Goal: Task Accomplishment & Management: Complete application form

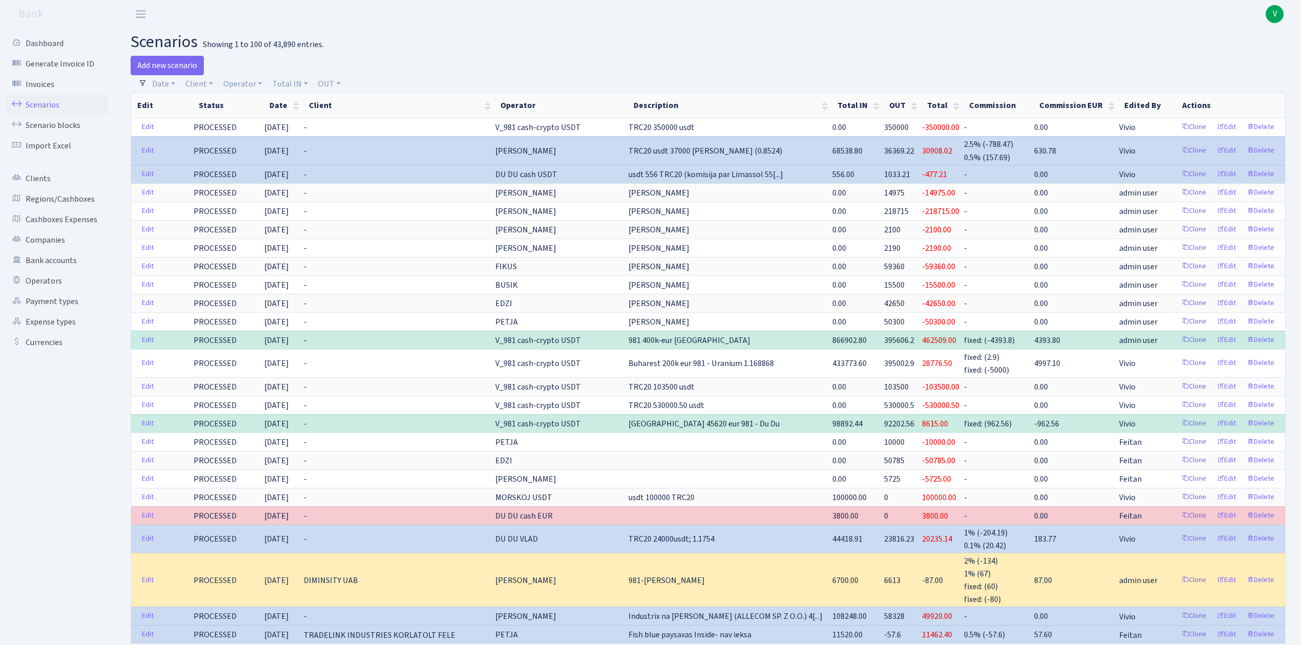
select select "100"
click at [48, 103] on link "Scenarios" at bounding box center [56, 105] width 102 height 20
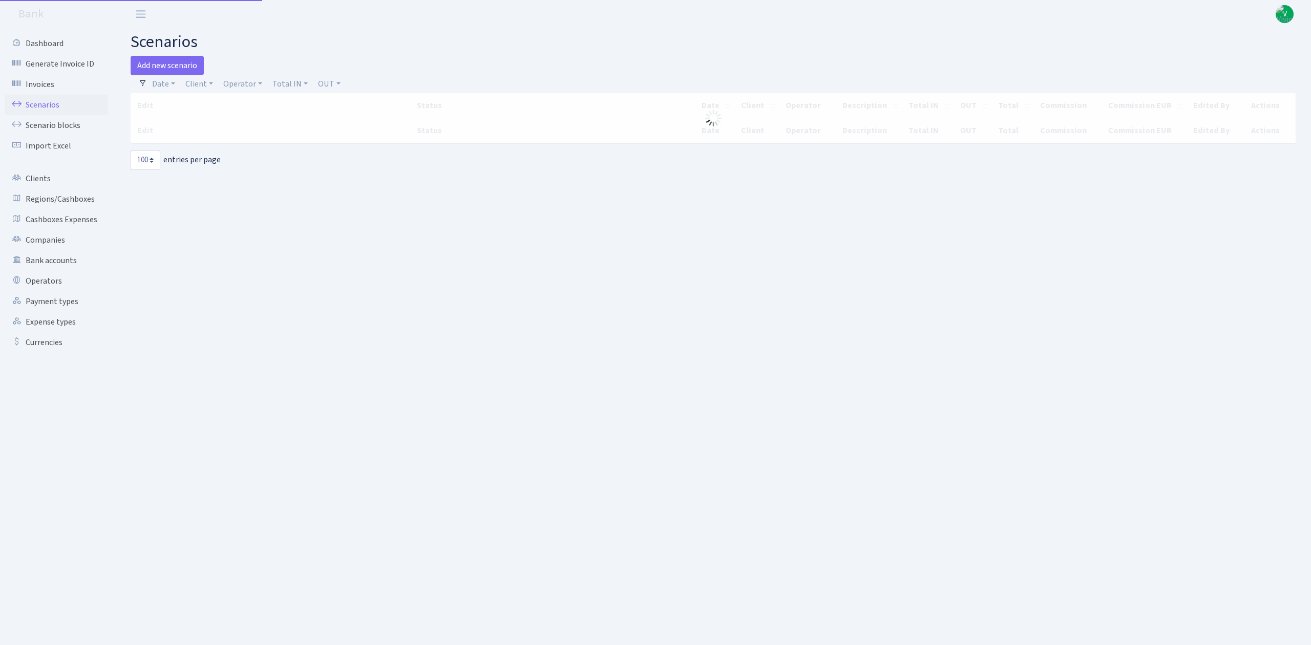
select select "100"
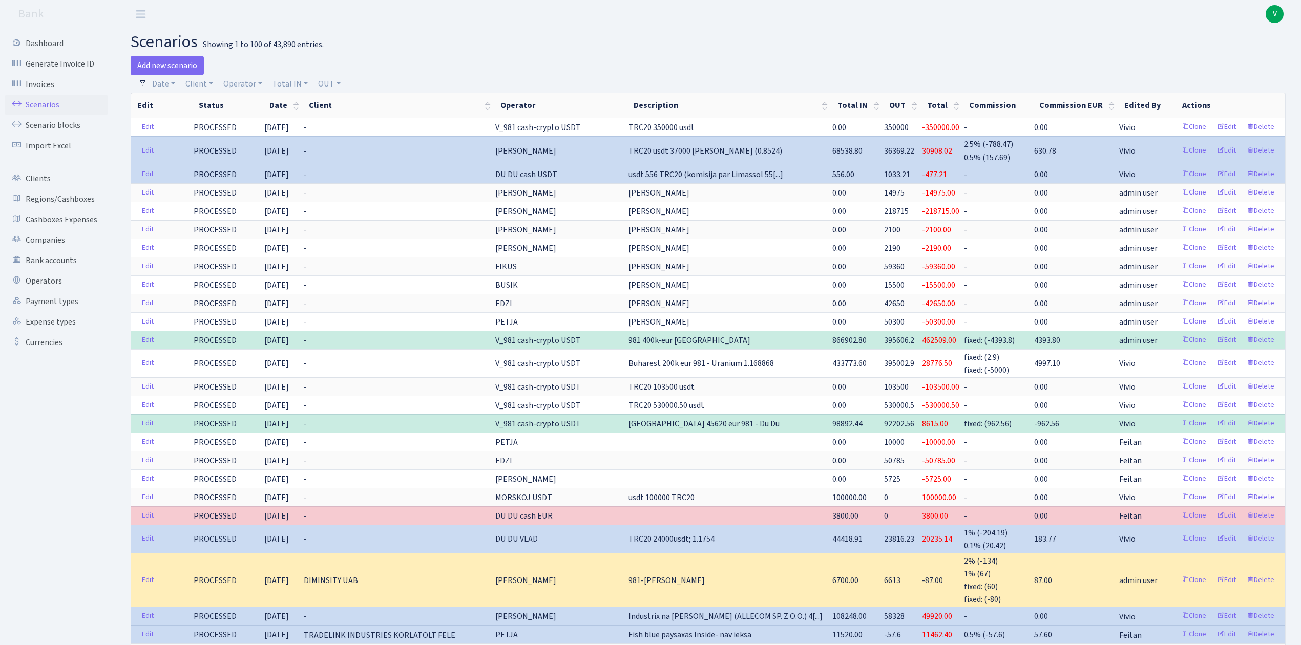
click at [48, 99] on link "Scenarios" at bounding box center [56, 105] width 102 height 20
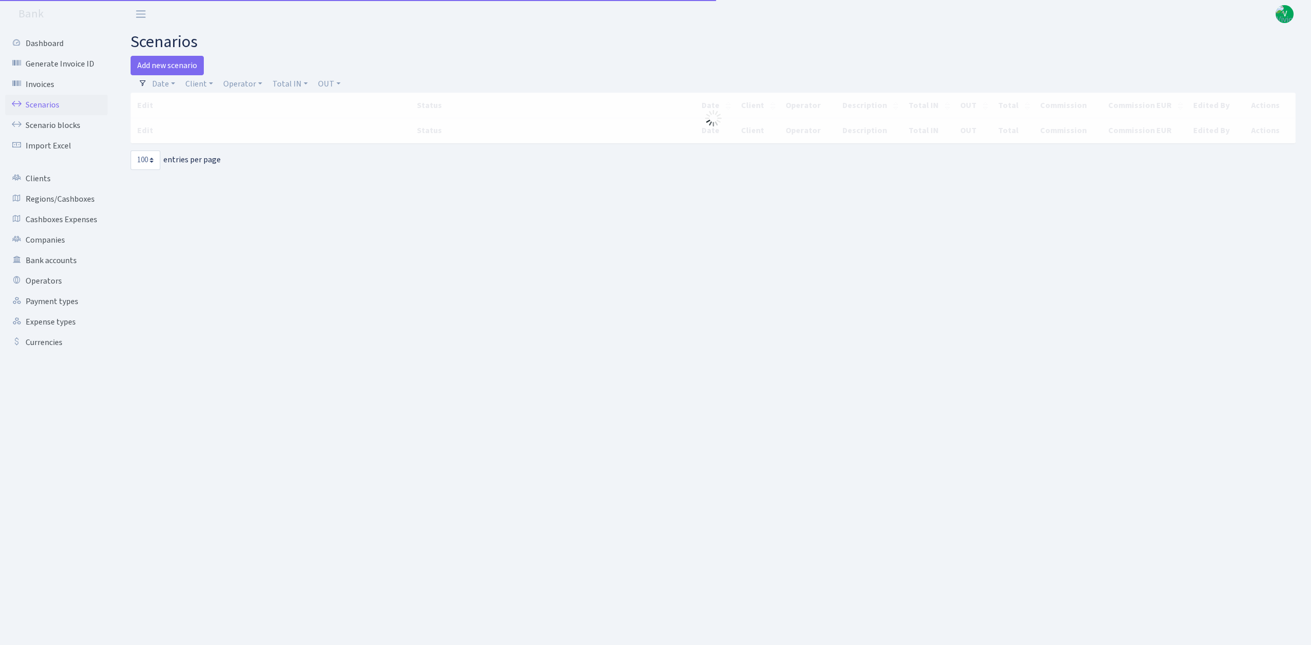
select select "100"
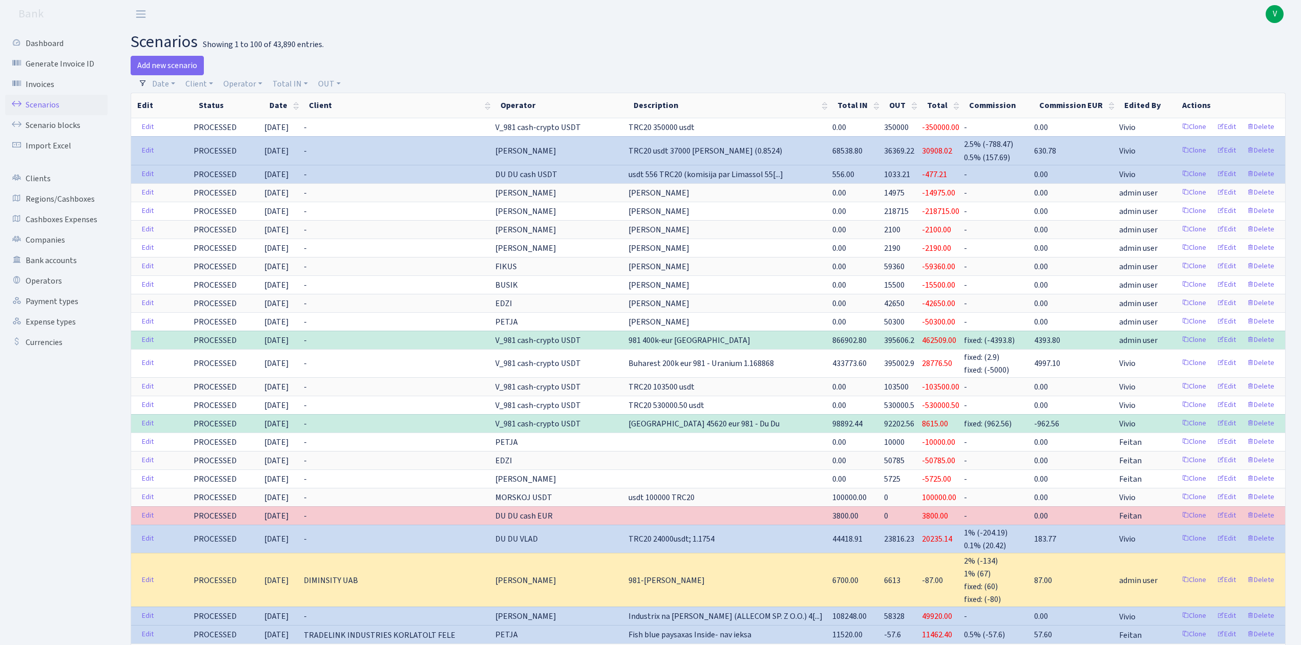
click at [46, 99] on link "Scenarios" at bounding box center [56, 105] width 102 height 20
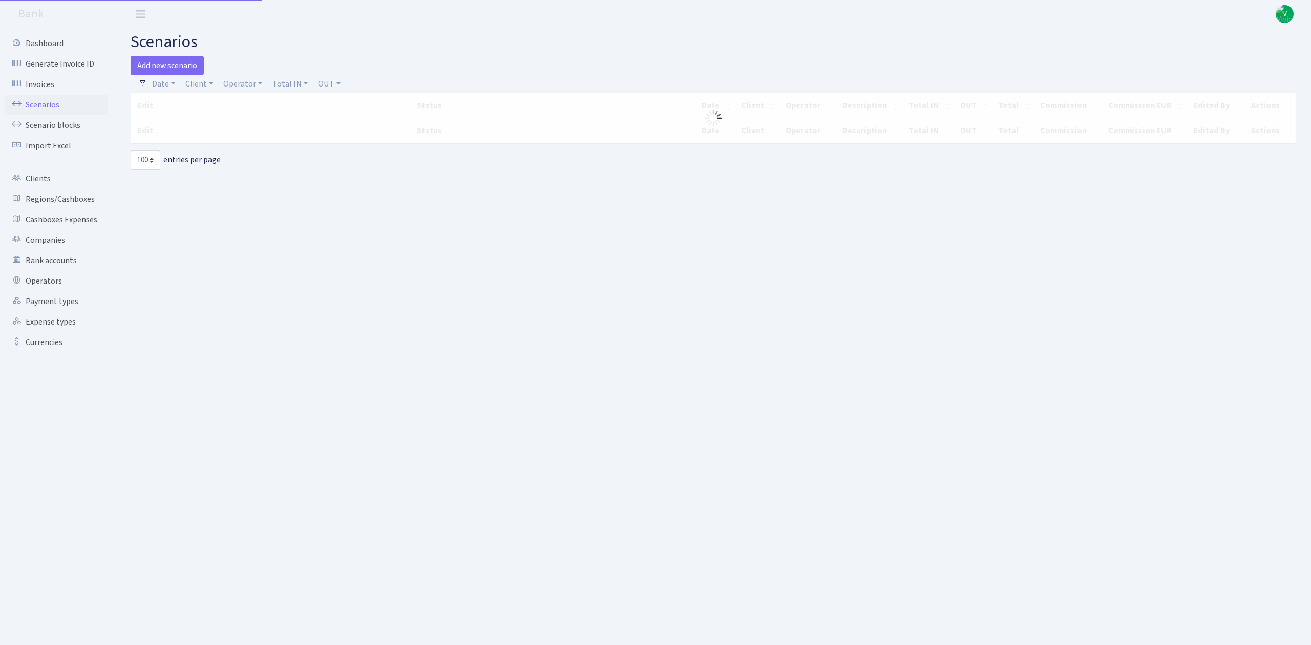
select select "100"
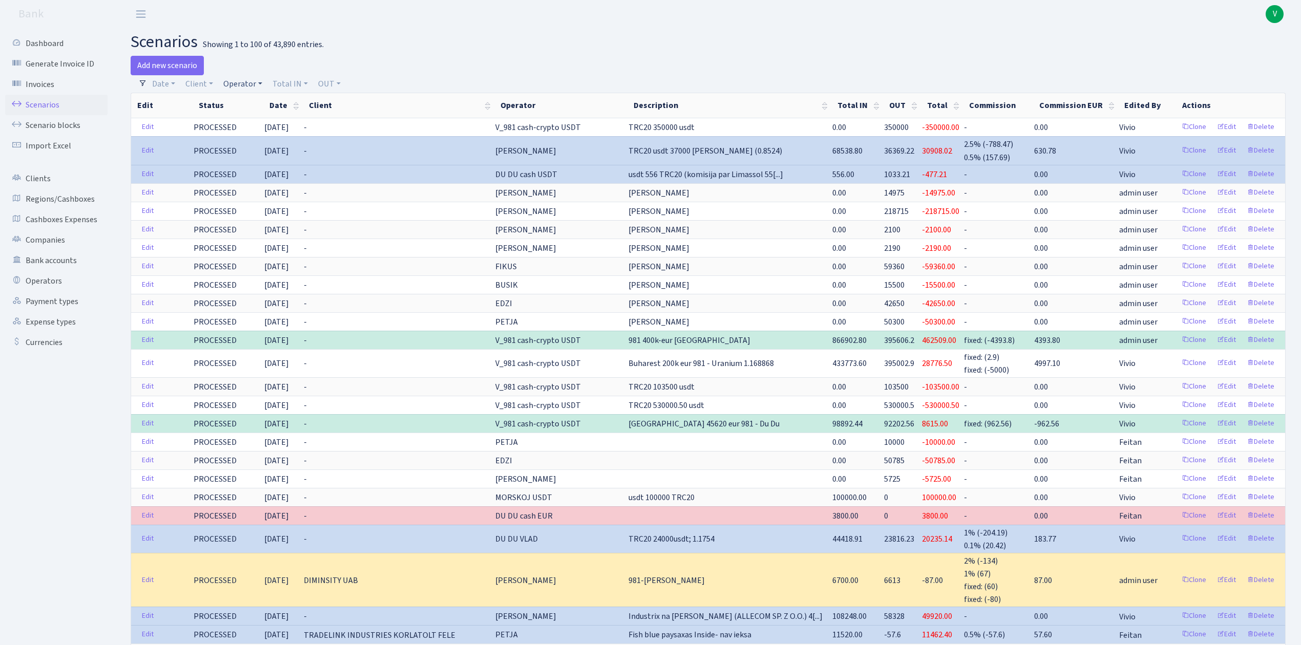
click at [249, 84] on link "Operator" at bounding box center [242, 83] width 47 height 17
click at [260, 115] on input "search" at bounding box center [259, 121] width 75 height 16
type input "981"
click at [271, 210] on li "V_981 cash-crypto USDT" at bounding box center [259, 218] width 77 height 29
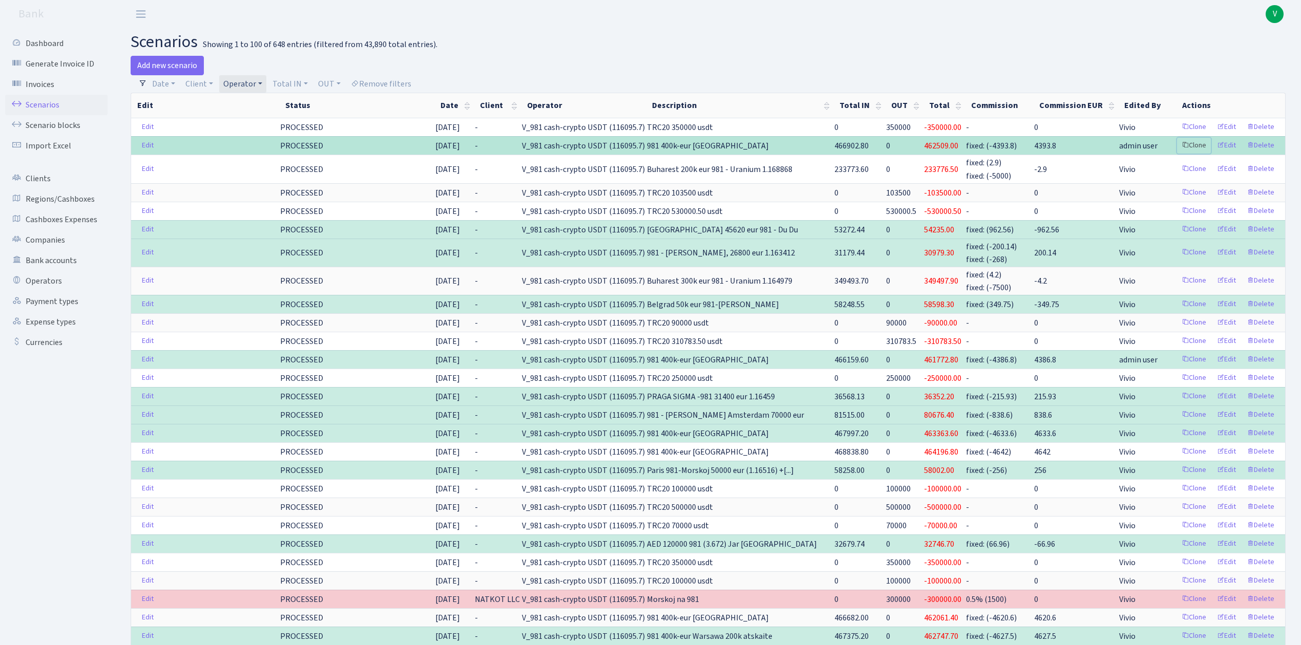
click at [1195, 144] on link "Clone" at bounding box center [1194, 146] width 34 height 16
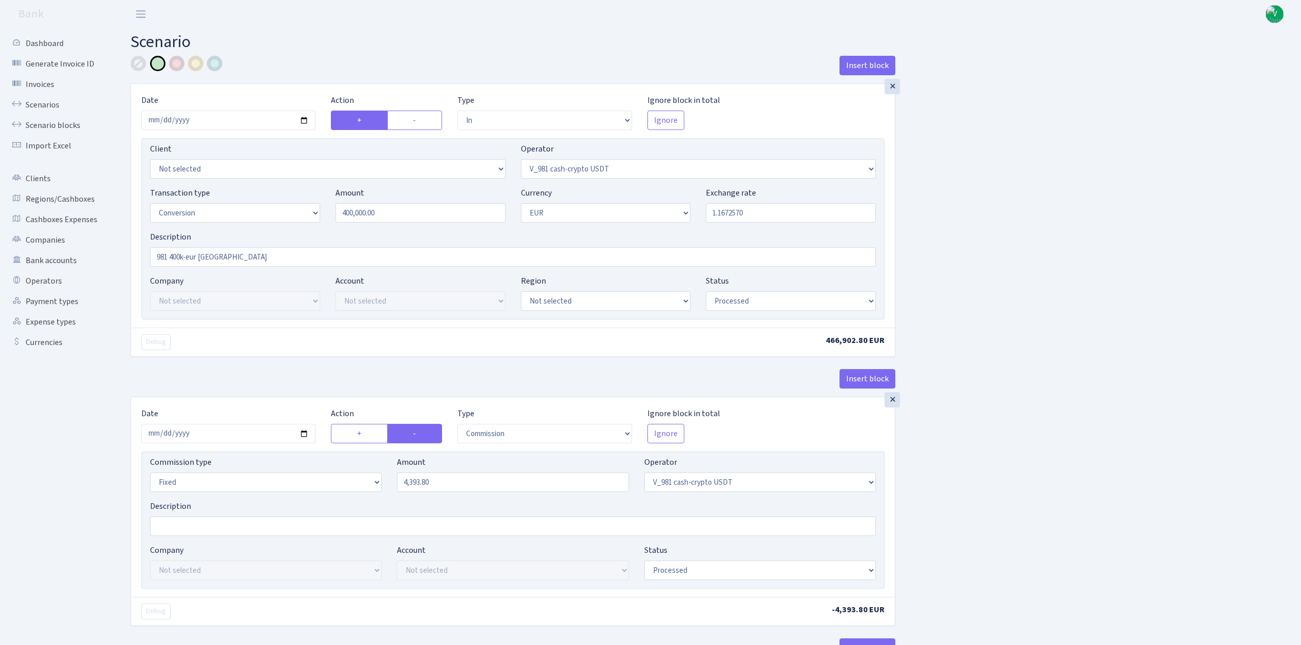
select select "in"
select select "435"
select select "15"
select select "1"
select select "processed"
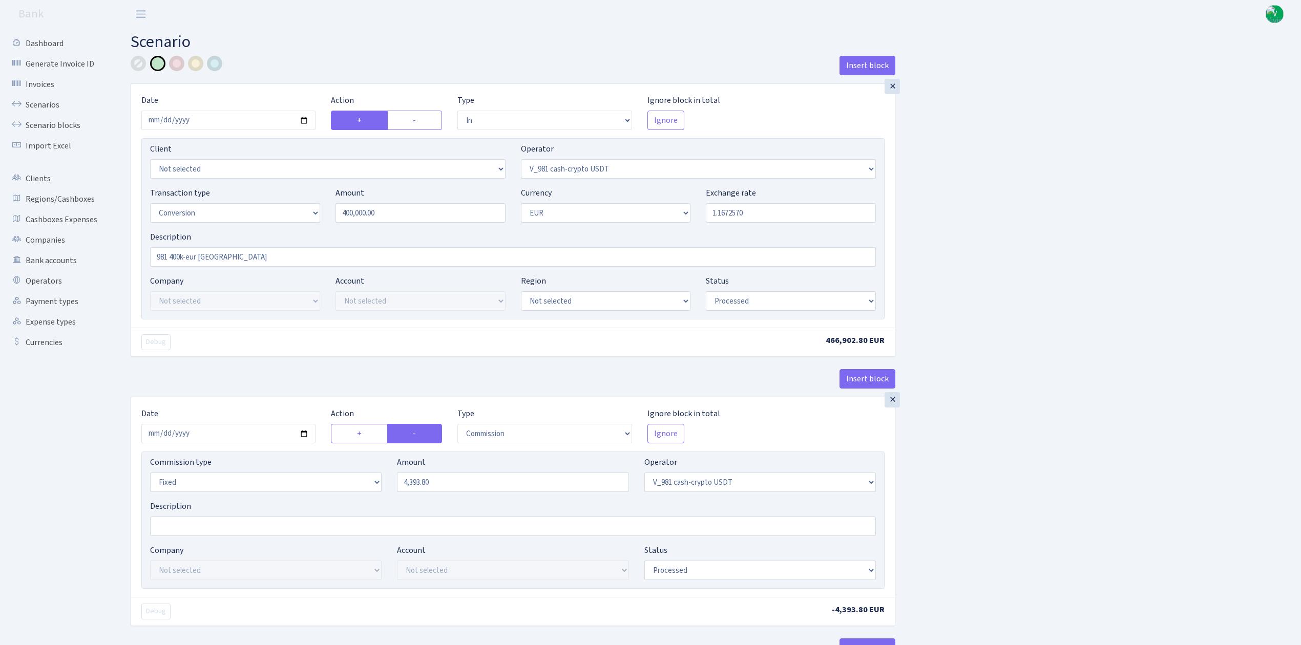
select select "commission"
select select "fixed"
select select "435"
select select "processed"
select select "out"
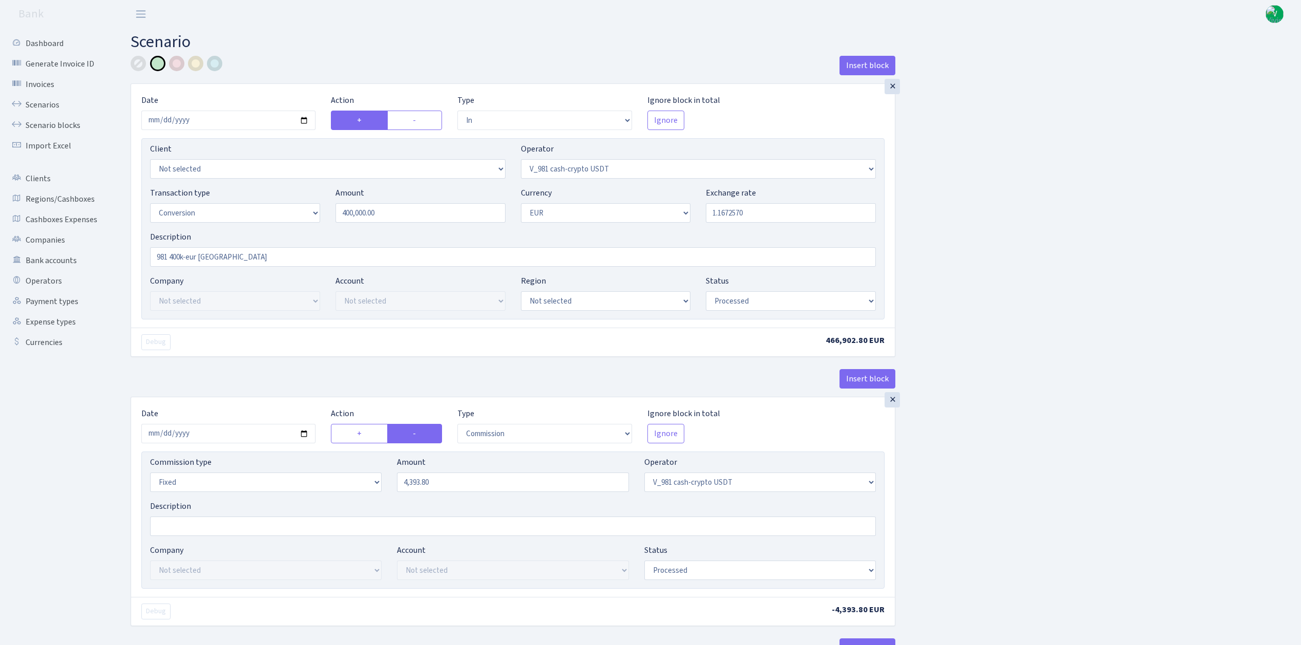
select select "434"
select select "15"
select select "1"
select select "processed"
select select "in"
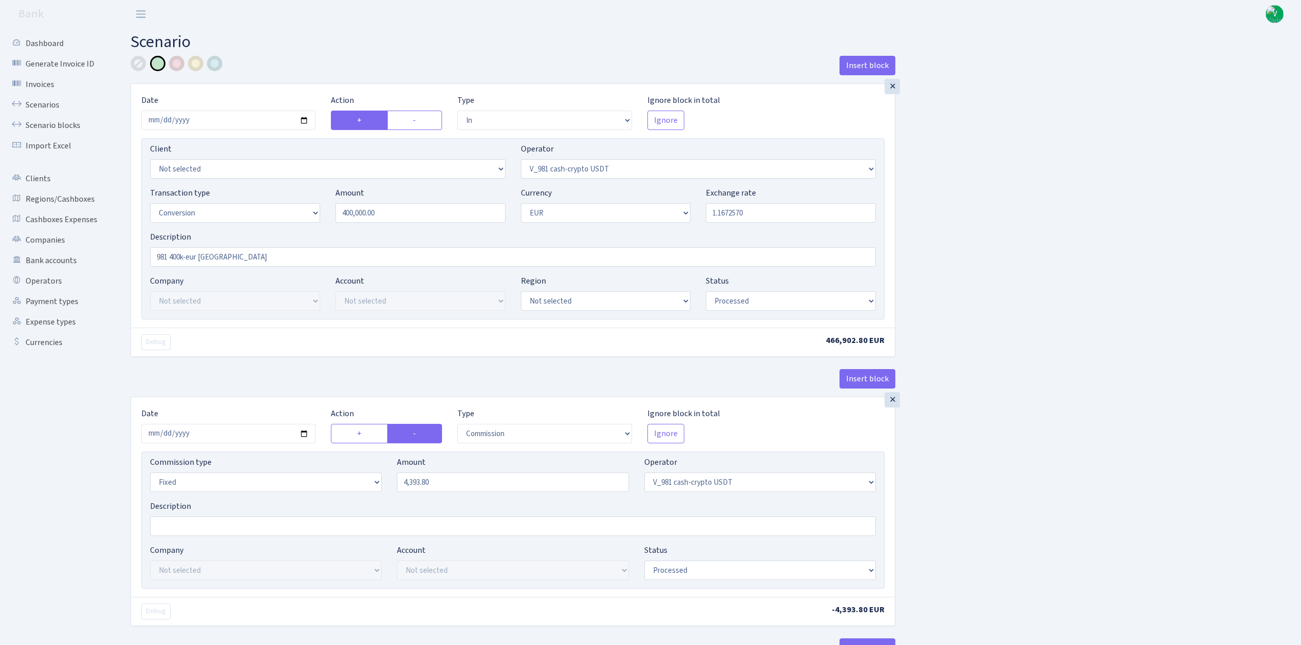
select select "434"
select select "1"
select select "processed"
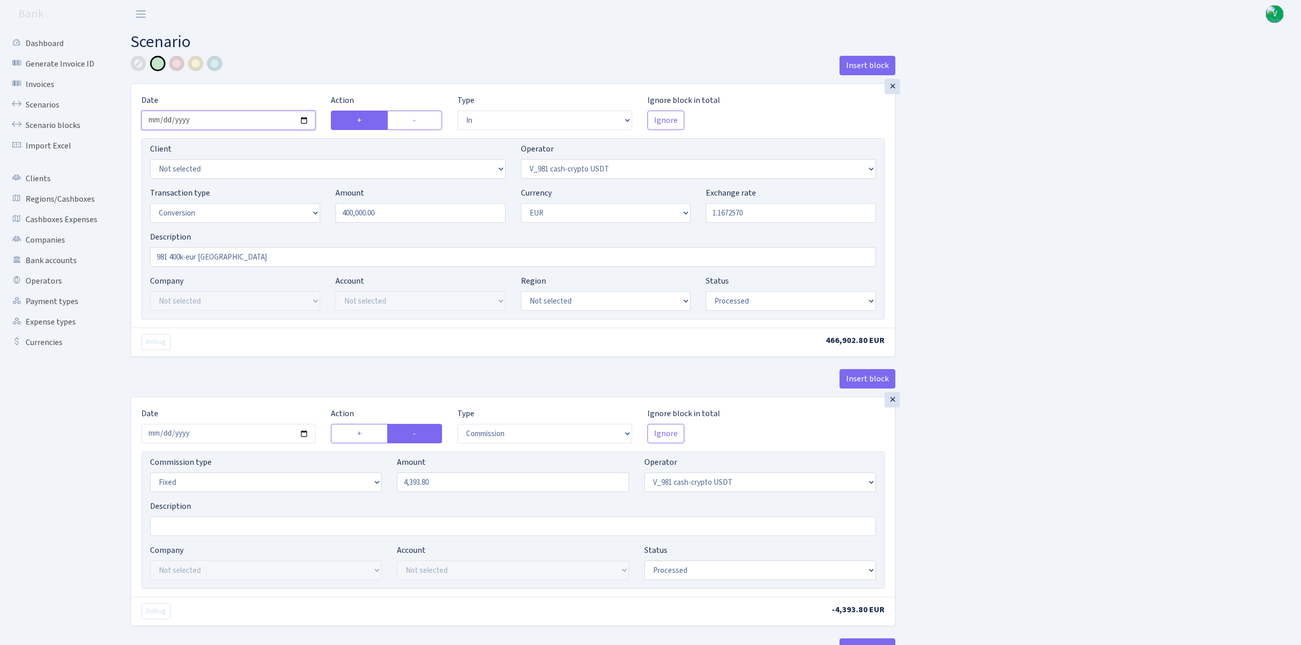
click at [302, 122] on input "2025-09-05" at bounding box center [228, 120] width 174 height 19
type input "2025-09-08"
click at [746, 220] on input "1.1672570" at bounding box center [791, 212] width 170 height 19
drag, startPoint x: 720, startPoint y: 211, endPoint x: 801, endPoint y: 214, distance: 81.0
click at [801, 214] on input "1.1672570" at bounding box center [791, 212] width 170 height 19
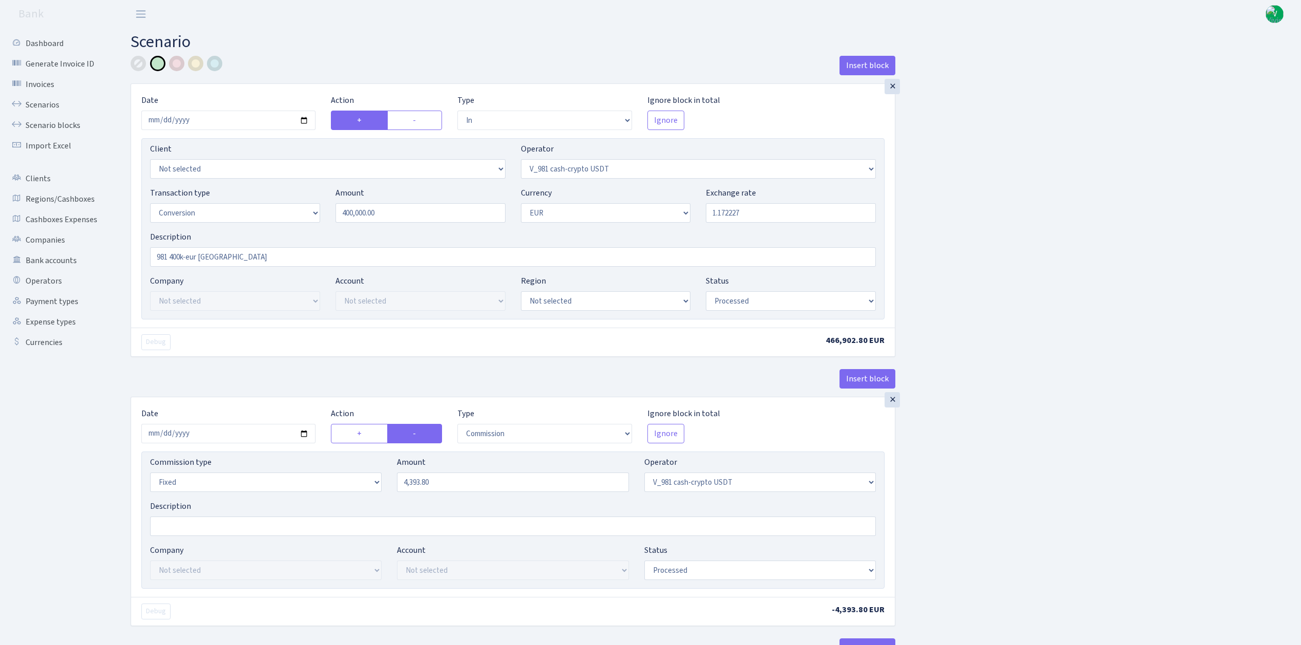
type input "1.1722270"
click at [305, 434] on input "2025-09-05" at bounding box center [228, 433] width 174 height 19
type input "2025-09-08"
click at [533, 487] on input "4393.80" at bounding box center [512, 482] width 231 height 19
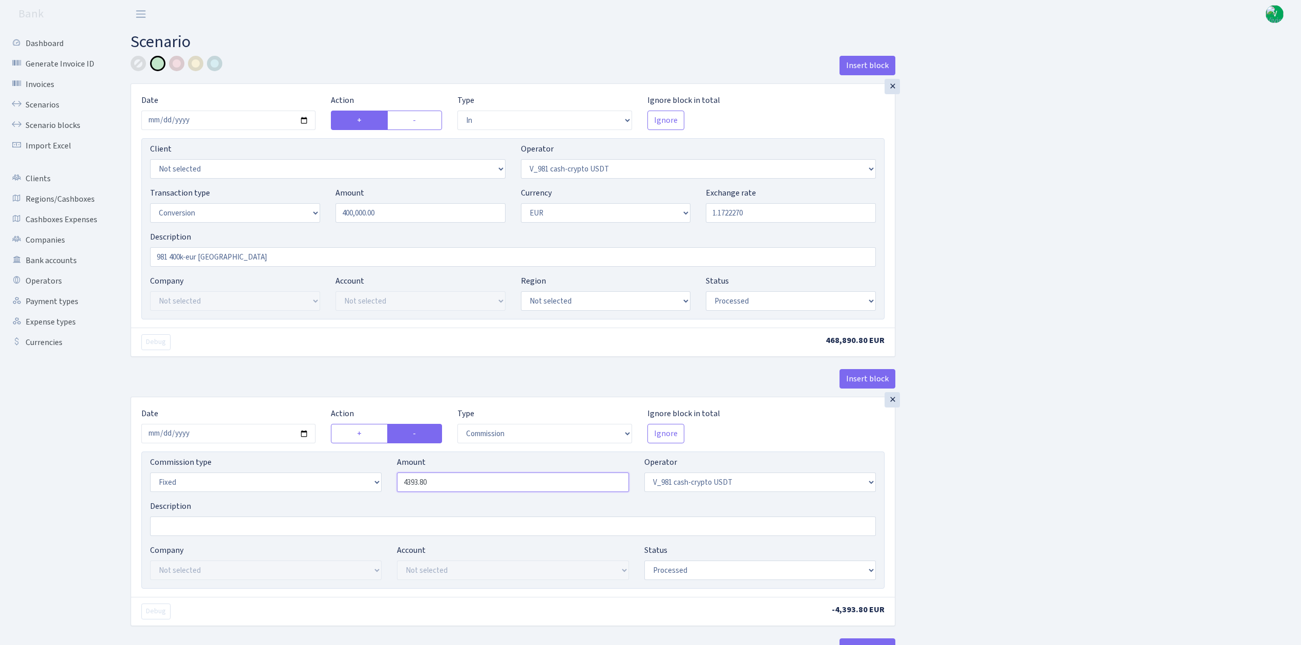
click at [438, 486] on input "4393.80" at bounding box center [512, 482] width 231 height 19
drag, startPoint x: 447, startPoint y: 487, endPoint x: 360, endPoint y: 478, distance: 87.0
click at [360, 478] on div "Commission type Percentage Fixed Bank Amount 4393.80 Operator Not selected 981 …" at bounding box center [512, 478] width 741 height 44
type input "4,412.50"
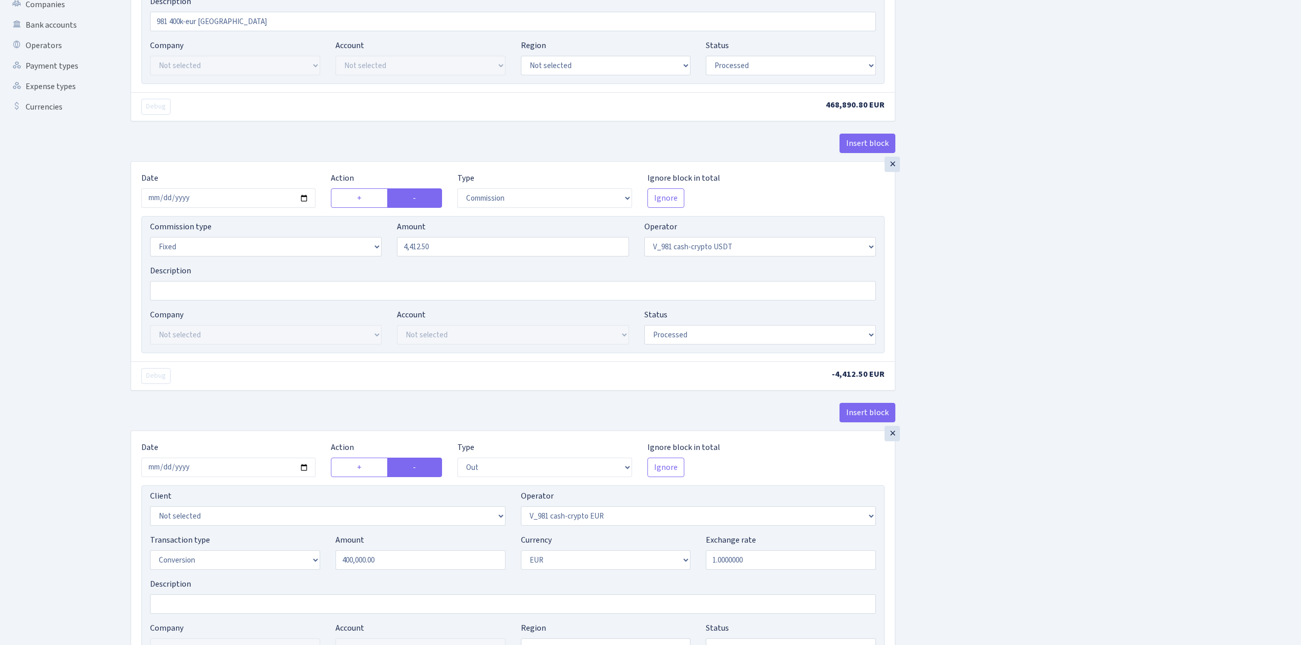
scroll to position [478, 0]
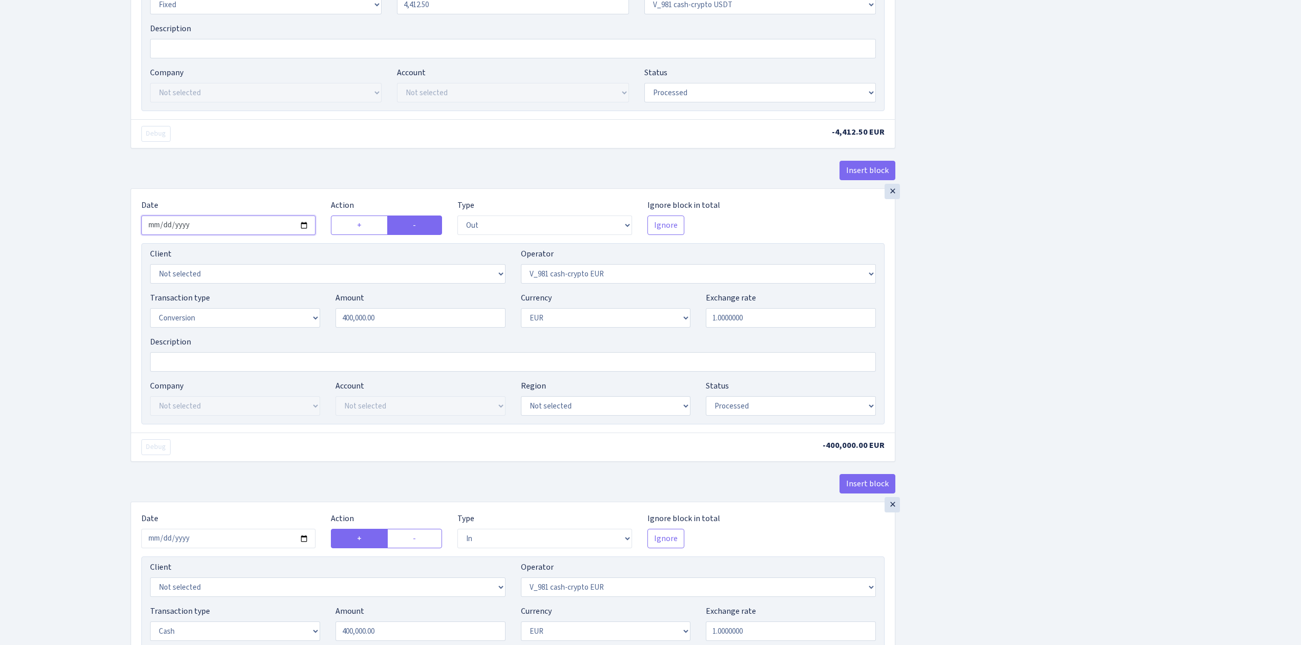
click at [305, 230] on input "2025-09-05" at bounding box center [228, 225] width 174 height 19
type input "2025-09-08"
click at [969, 396] on div "Insert block × Date 2025-09-08 Action + - Type --- In Out Commission Field requ…" at bounding box center [708, 219] width 1170 height 1283
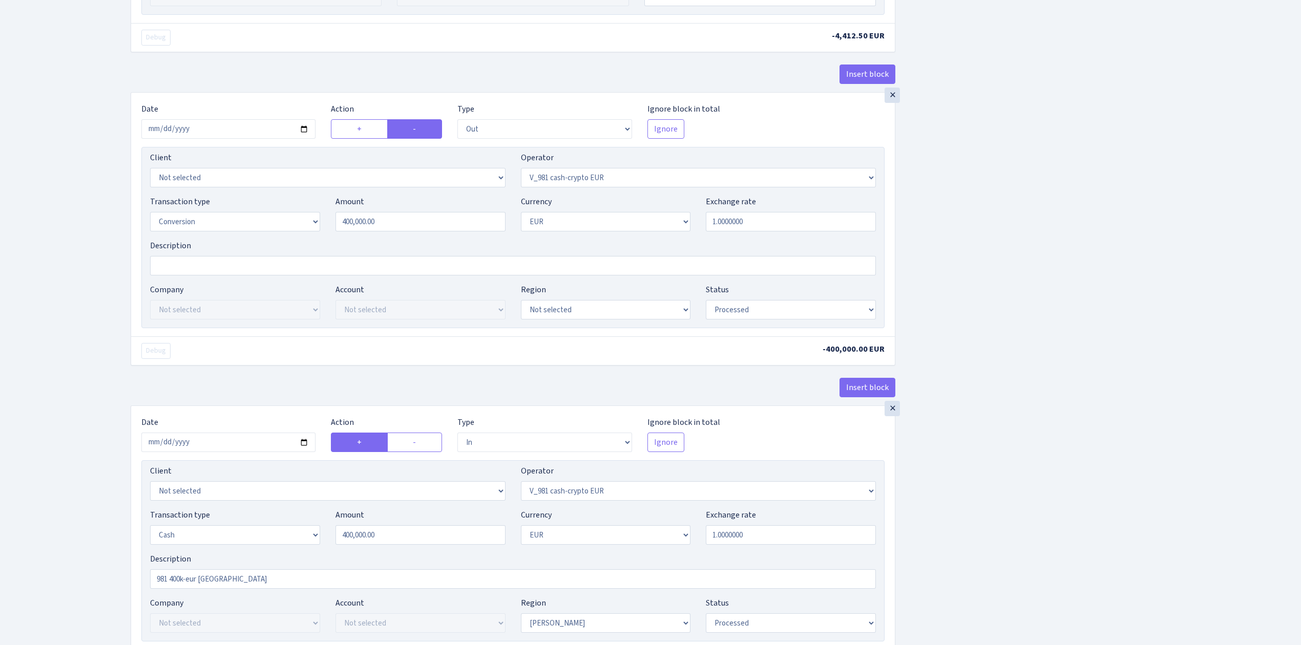
scroll to position [748, 0]
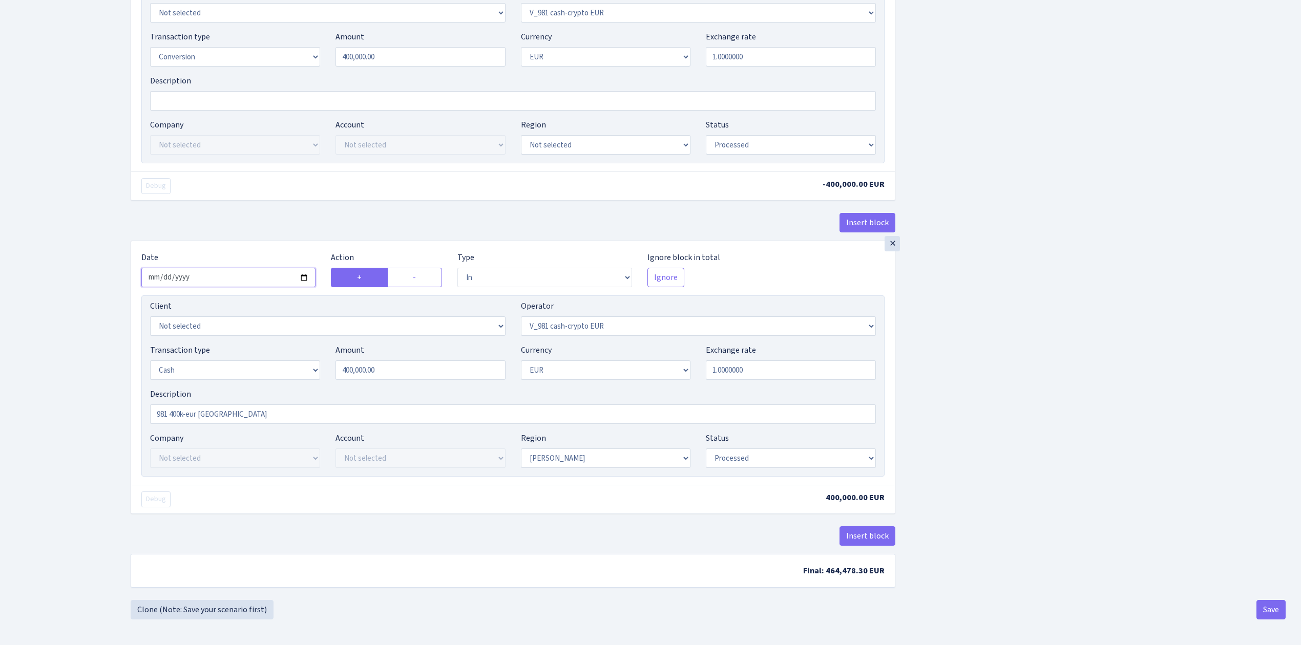
click at [303, 273] on input "2025-09-06" at bounding box center [228, 277] width 174 height 19
type input "2025-09-08"
click at [753, 459] on select "Draft Pending Later Never Processed" at bounding box center [791, 458] width 170 height 19
select select "pending"
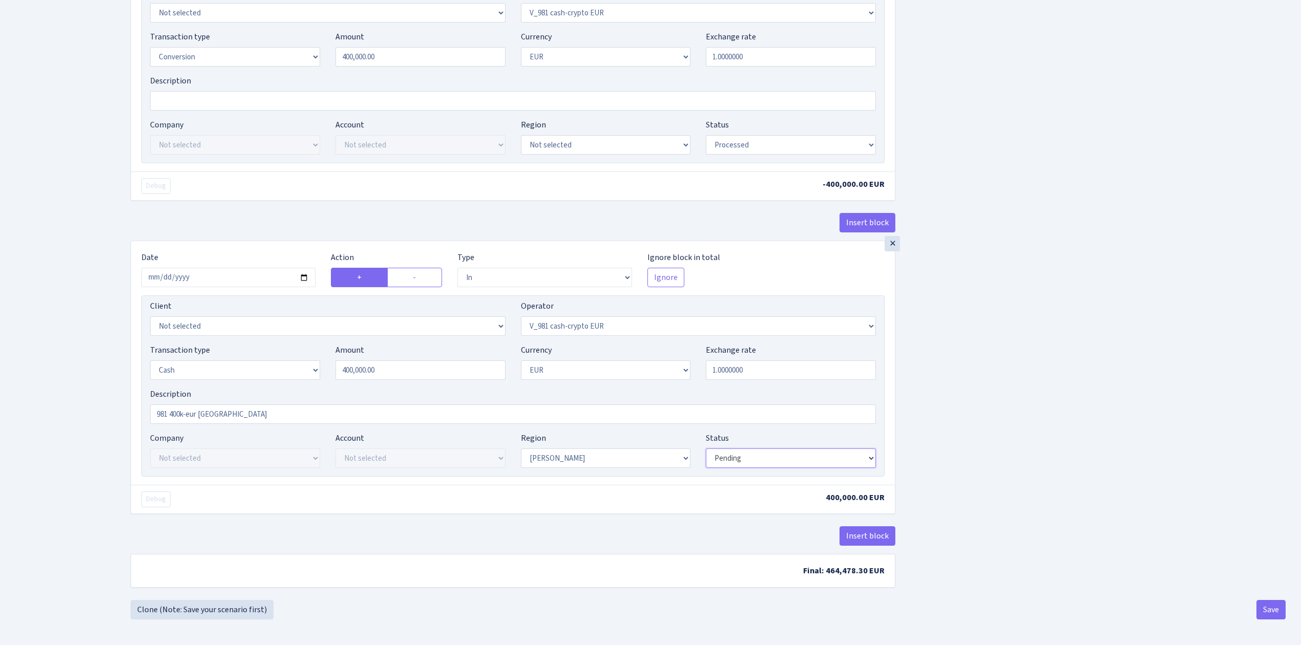
click at [706, 449] on select "Draft Pending Later Never Processed" at bounding box center [791, 458] width 170 height 19
click at [1266, 607] on button "Save" at bounding box center [1270, 609] width 29 height 19
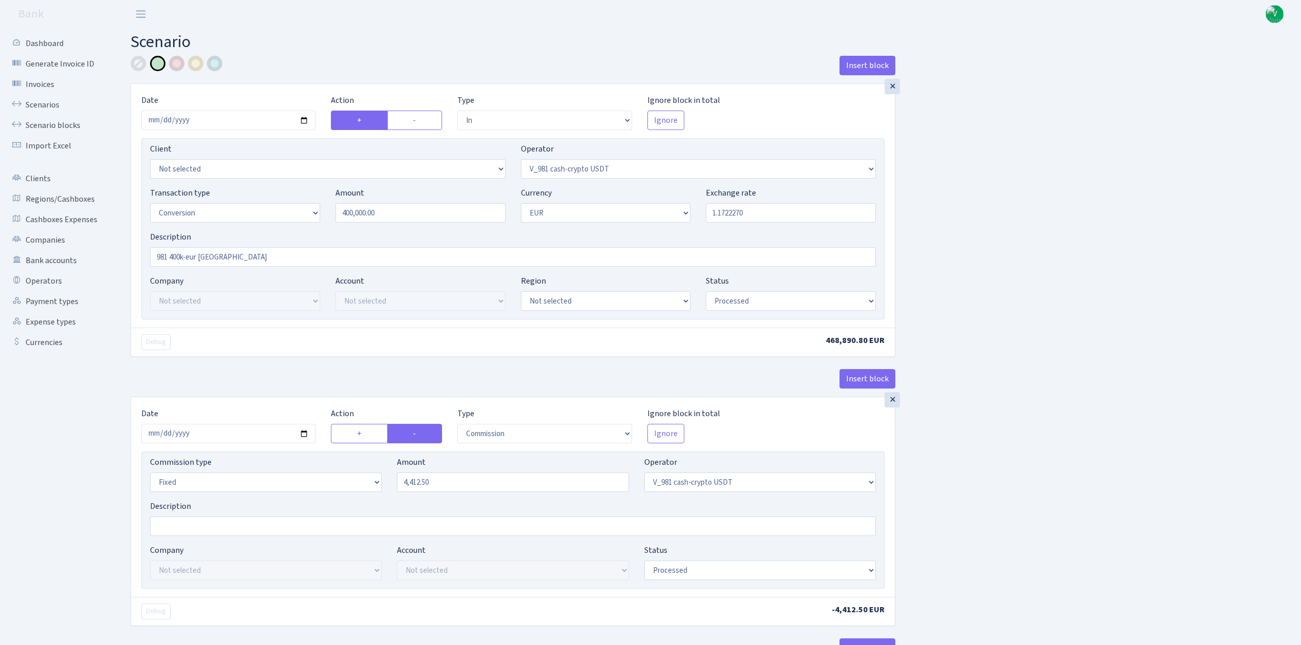
select select "in"
select select "435"
select select "15"
select select "1"
select select "processed"
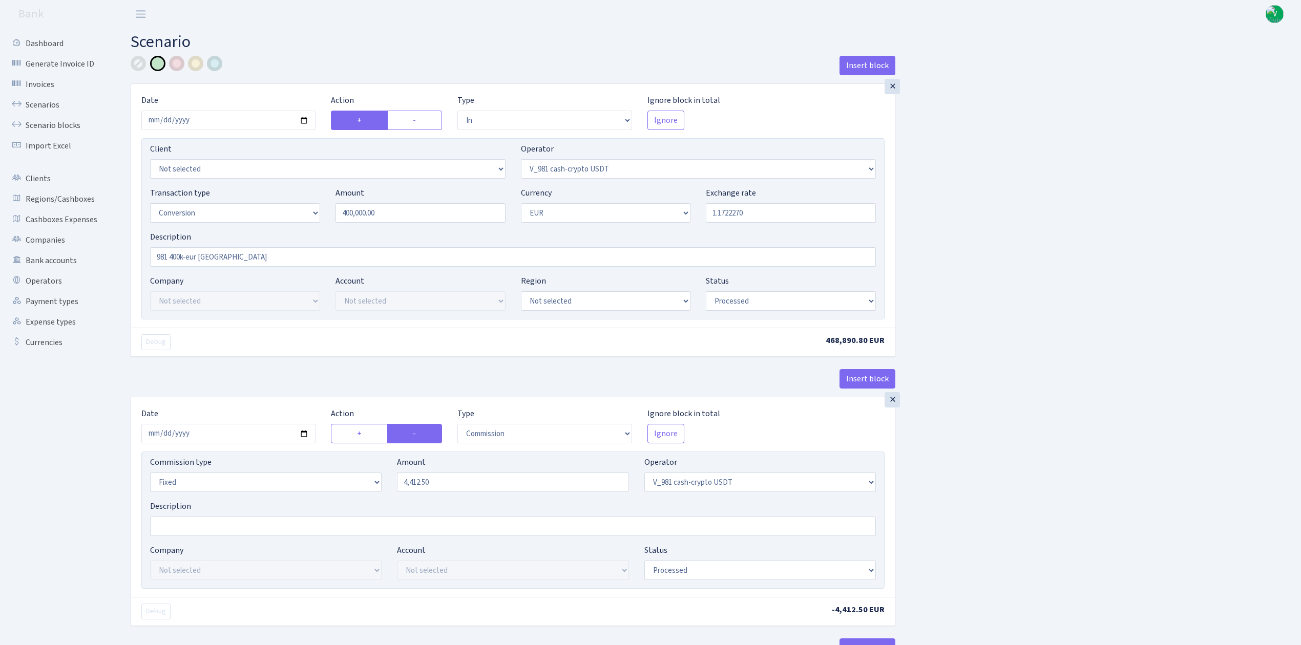
select select "commission"
select select "fixed"
select select "435"
select select "processed"
select select "out"
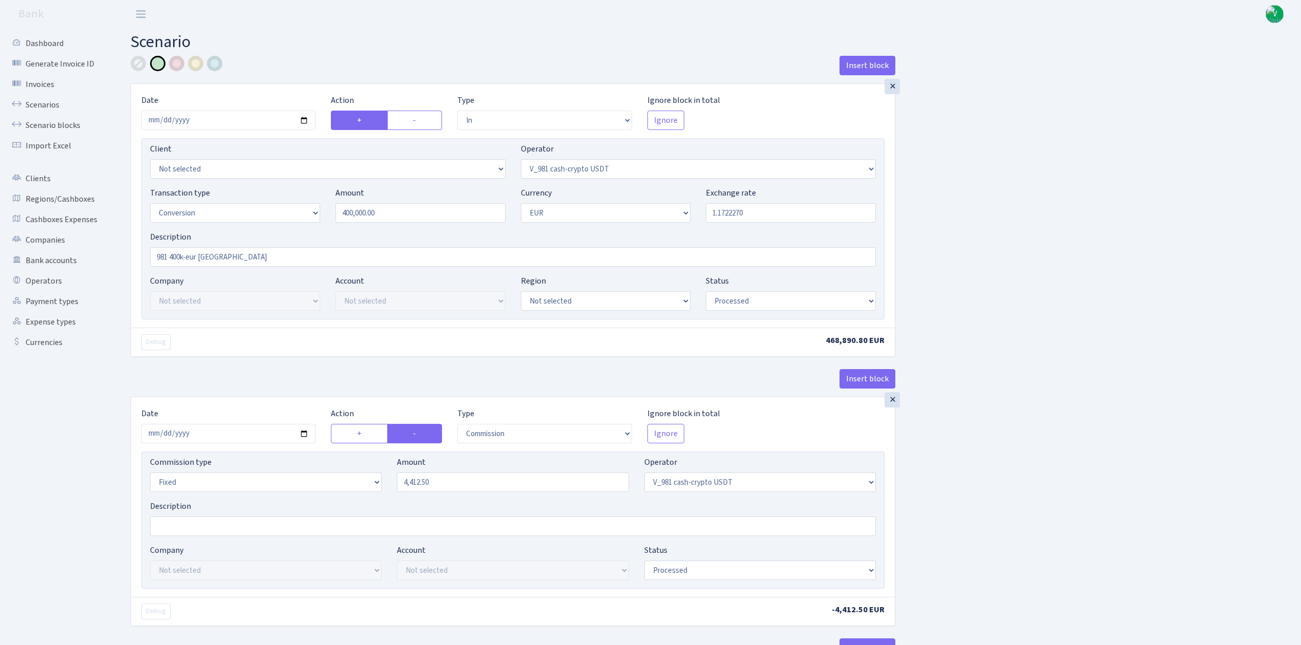
select select "434"
select select "15"
select select "1"
select select "processed"
select select "in"
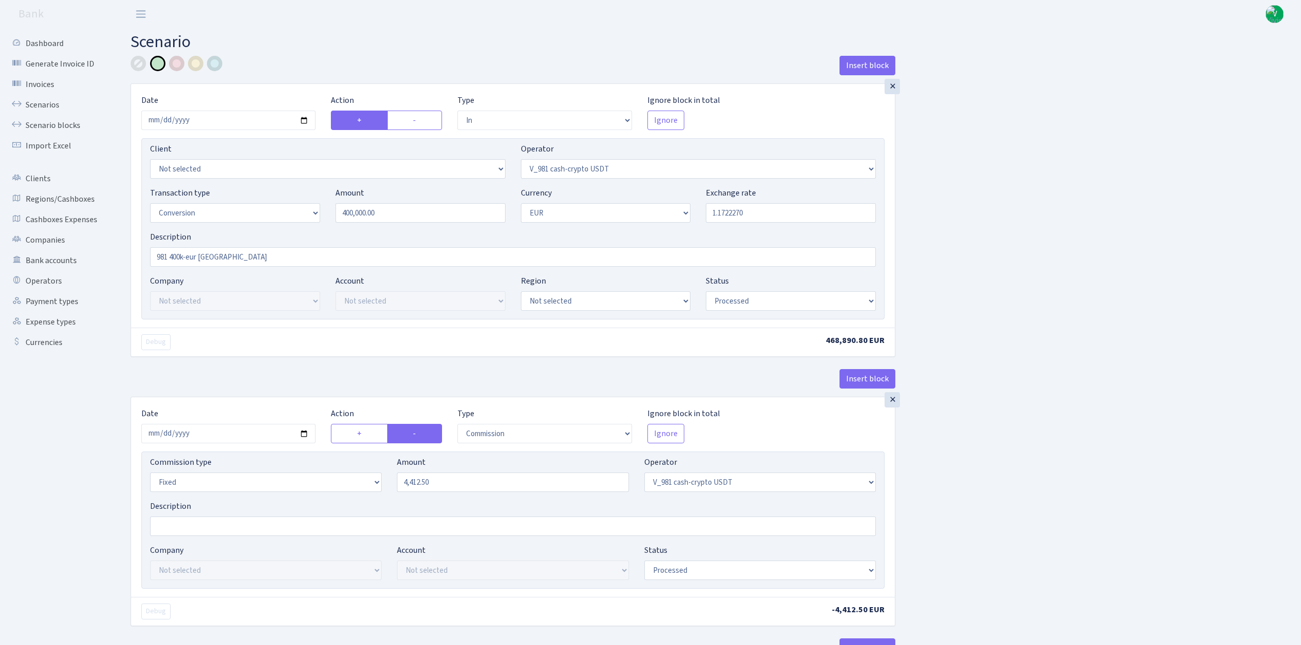
select select "434"
select select "1"
select select "pending"
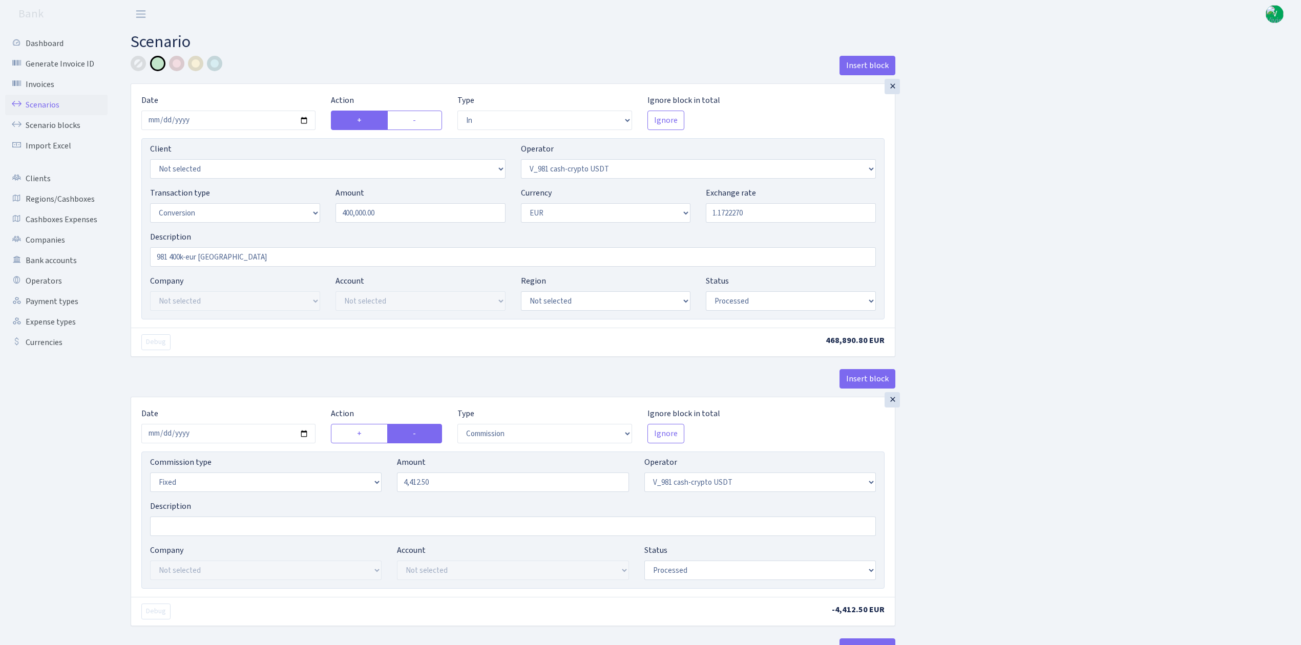
click at [35, 98] on link "Scenarios" at bounding box center [56, 105] width 102 height 20
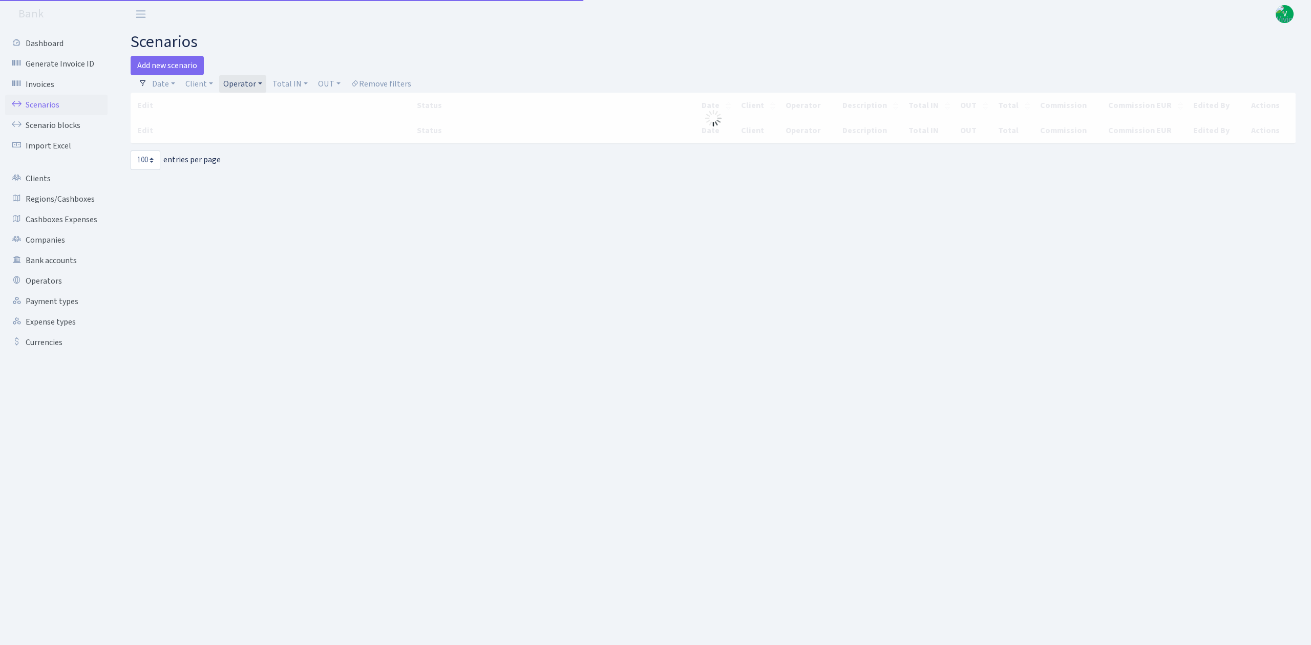
select select "100"
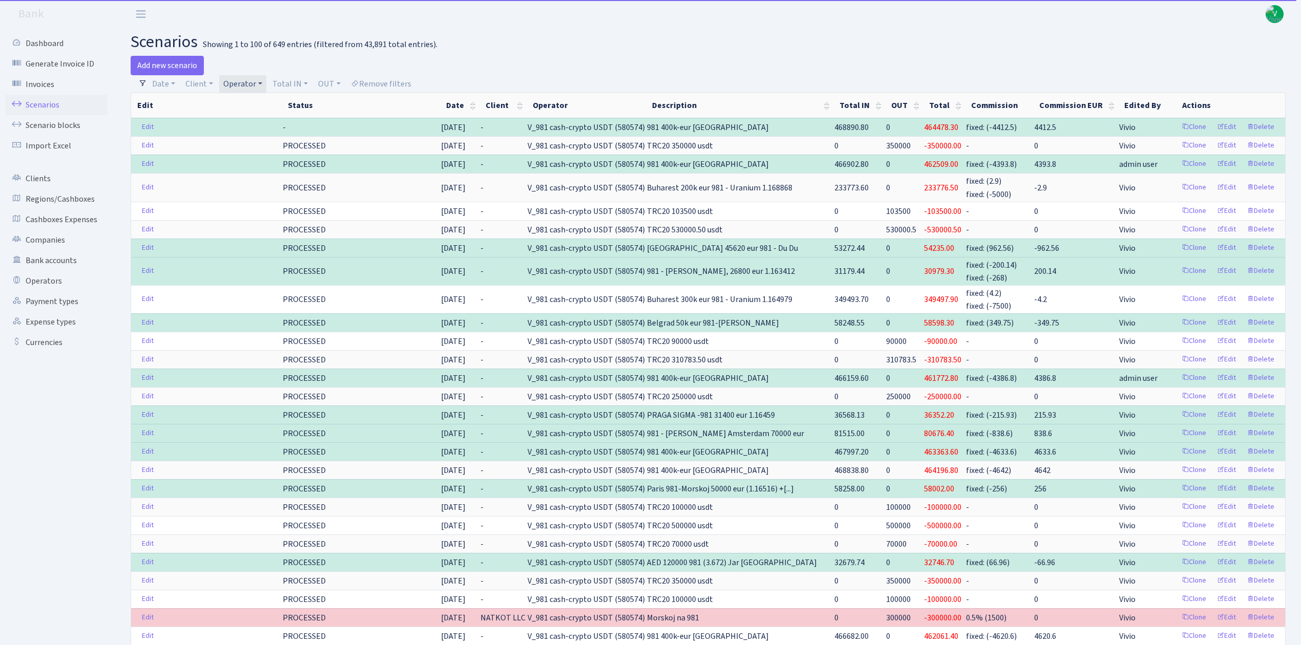
click at [252, 82] on link "Operator" at bounding box center [242, 83] width 47 height 17
